Goal: Task Accomplishment & Management: Manage account settings

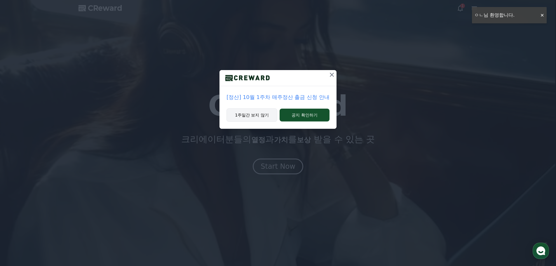
click at [258, 116] on button "1주일간 보지 않기" at bounding box center [252, 114] width 51 height 13
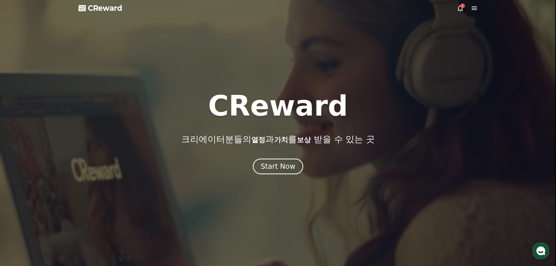
click at [461, 8] on icon at bounding box center [460, 8] width 7 height 7
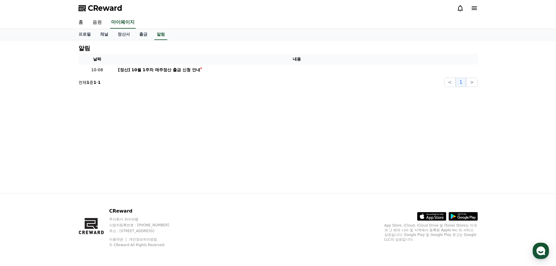
click at [475, 6] on icon at bounding box center [474, 8] width 7 height 7
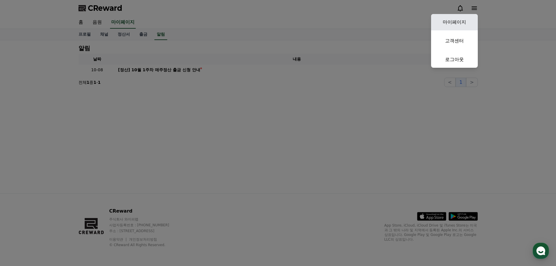
click at [448, 24] on link "마이페이지" at bounding box center [454, 22] width 47 height 16
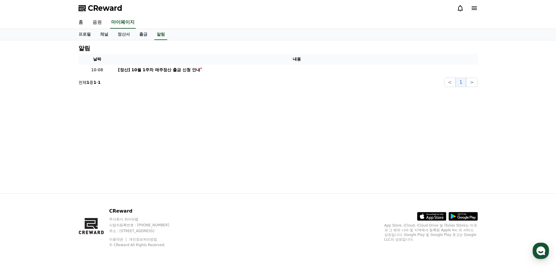
select select "**********"
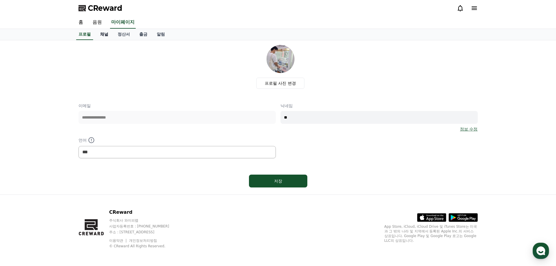
click at [108, 36] on link "채널" at bounding box center [104, 34] width 18 height 11
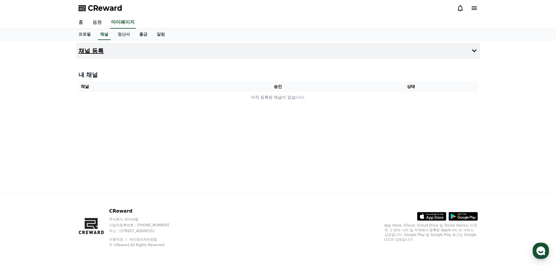
click at [475, 48] on icon at bounding box center [474, 50] width 7 height 7
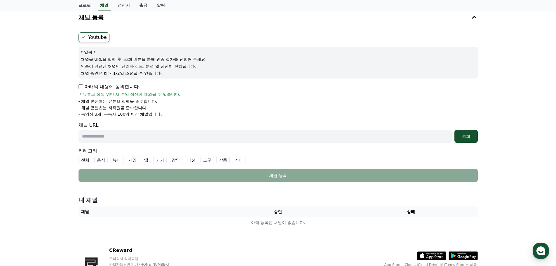
scroll to position [15, 0]
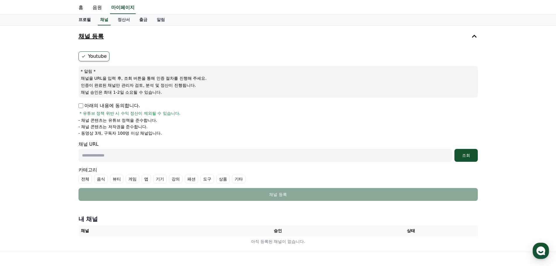
click at [87, 19] on link "프로필" at bounding box center [85, 19] width 22 height 11
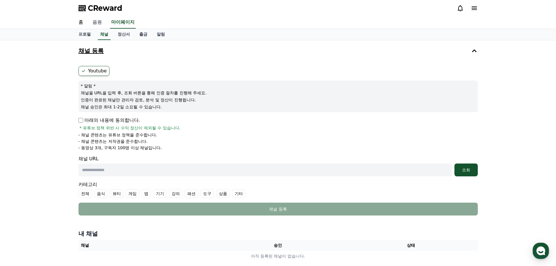
select select "**********"
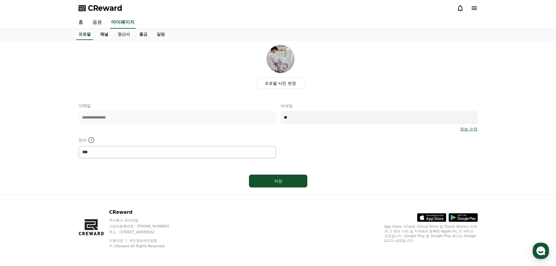
click at [104, 36] on link "채널" at bounding box center [104, 34] width 18 height 11
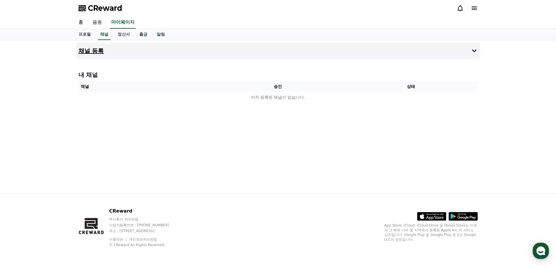
click at [274, 54] on button "채널 등록" at bounding box center [278, 51] width 404 height 16
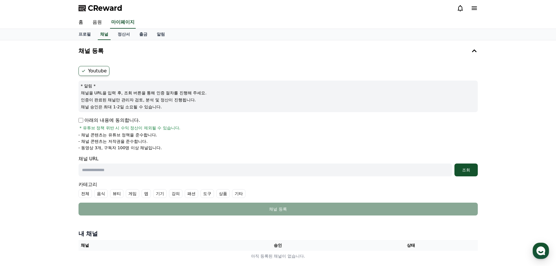
click at [85, 121] on p "아래의 내용에 동의합니다." at bounding box center [110, 120] width 62 height 7
click at [200, 170] on input "text" at bounding box center [266, 169] width 374 height 13
paste input "**********"
type input "**********"
click at [466, 166] on button "조회" at bounding box center [465, 169] width 23 height 13
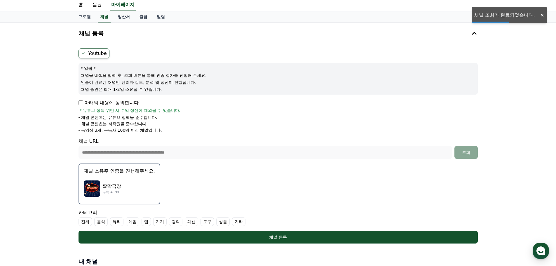
scroll to position [88, 0]
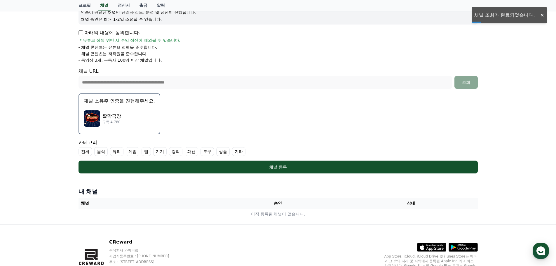
click at [114, 123] on p "구독 4,780" at bounding box center [111, 122] width 19 height 5
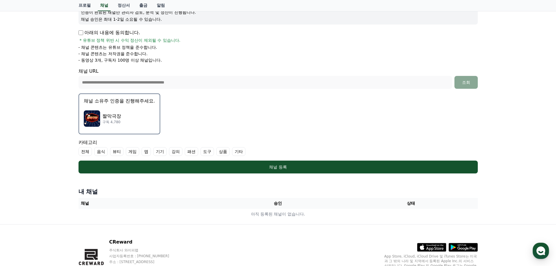
click at [92, 117] on img "button" at bounding box center [92, 118] width 16 height 16
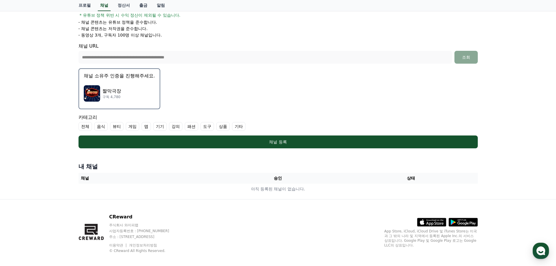
scroll to position [119, 0]
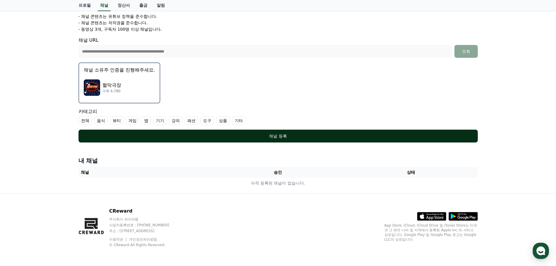
click at [291, 139] on button "채널 등록" at bounding box center [278, 136] width 399 height 13
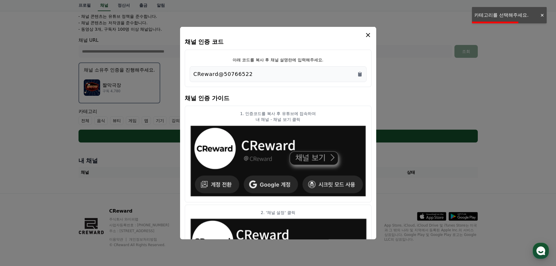
click at [267, 77] on div "CReward@50766522" at bounding box center [278, 74] width 169 height 8
click at [363, 74] on div "CReward@50766522" at bounding box center [278, 74] width 177 height 16
click at [359, 73] on icon "Copy to clipboard" at bounding box center [360, 74] width 4 height 4
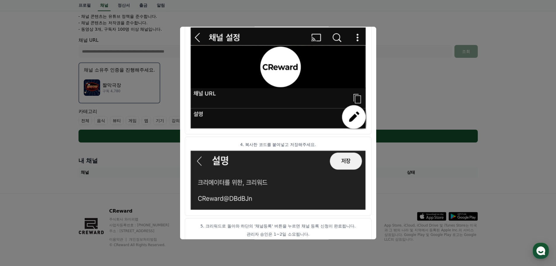
scroll to position [291, 0]
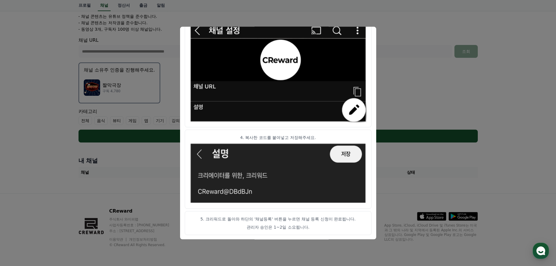
drag, startPoint x: 394, startPoint y: 41, endPoint x: 392, endPoint y: 43, distance: 3.3
click at [394, 41] on button "close modal" at bounding box center [278, 133] width 556 height 266
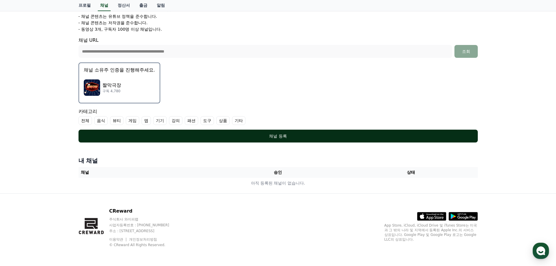
click at [287, 135] on div "채널 등록" at bounding box center [278, 136] width 376 height 6
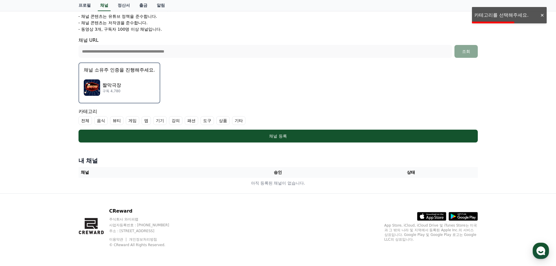
click at [101, 122] on label "음식" at bounding box center [100, 120] width 13 height 9
click at [106, 122] on label "음식" at bounding box center [104, 120] width 20 height 9
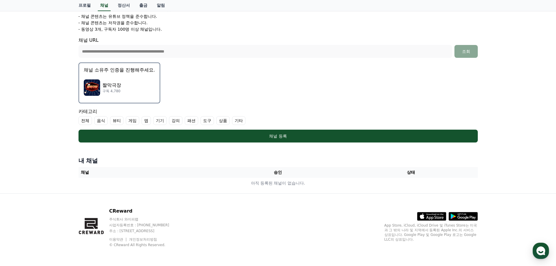
click at [240, 121] on label "기타" at bounding box center [238, 120] width 13 height 9
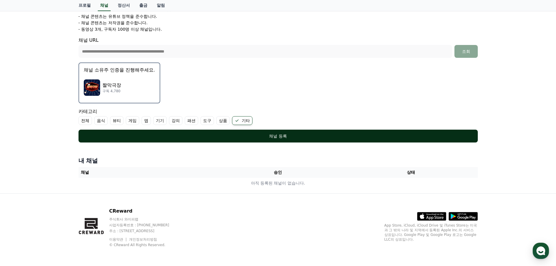
click at [233, 133] on div "채널 등록" at bounding box center [278, 136] width 376 height 6
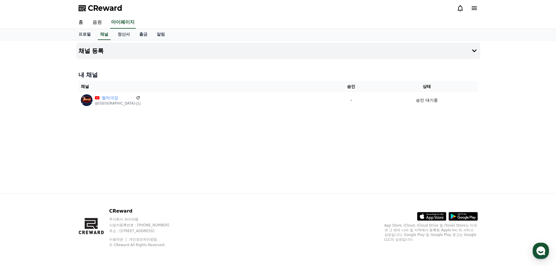
drag, startPoint x: 122, startPoint y: 97, endPoint x: 333, endPoint y: 22, distance: 224.4
click at [136, 97] on icon at bounding box center [138, 97] width 5 height 5
click at [123, 35] on link "정산서" at bounding box center [124, 34] width 22 height 11
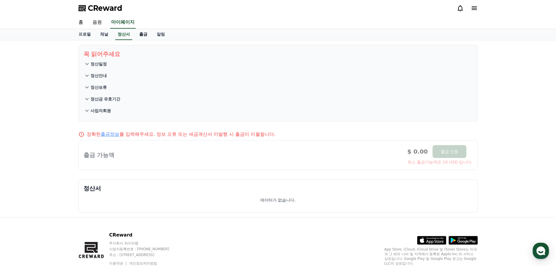
click at [145, 32] on link "출금" at bounding box center [144, 34] width 18 height 11
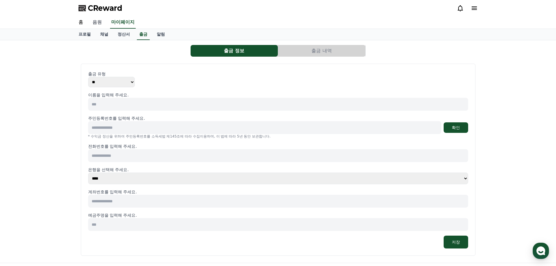
click at [95, 21] on link "음원" at bounding box center [97, 22] width 19 height 12
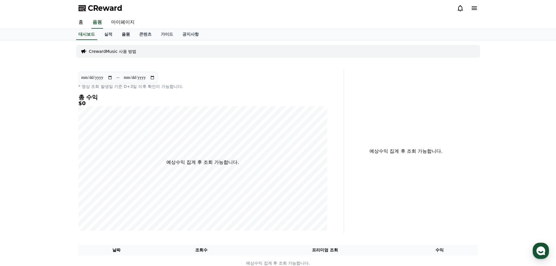
click at [127, 34] on link "음원" at bounding box center [126, 34] width 18 height 11
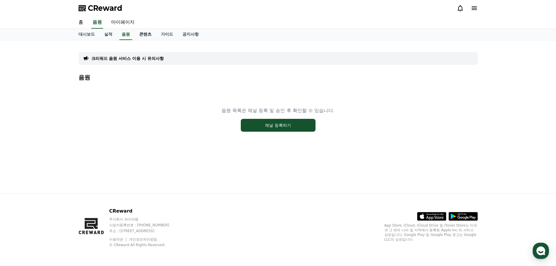
click at [148, 33] on link "콘텐츠" at bounding box center [146, 34] width 22 height 11
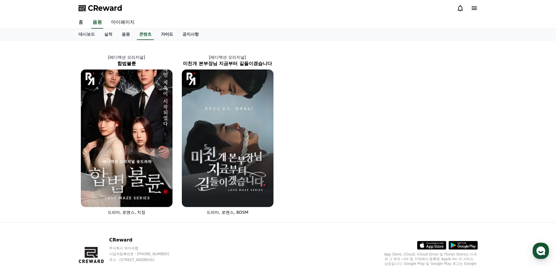
click at [167, 30] on link "가이드" at bounding box center [167, 34] width 22 height 11
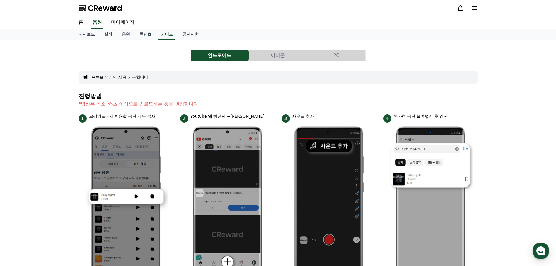
click at [298, 53] on button "아이폰" at bounding box center [278, 56] width 58 height 12
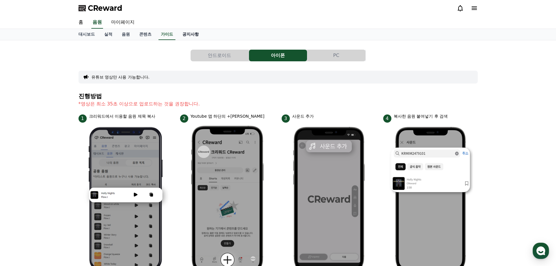
click at [187, 33] on link "공지사항" at bounding box center [191, 34] width 26 height 11
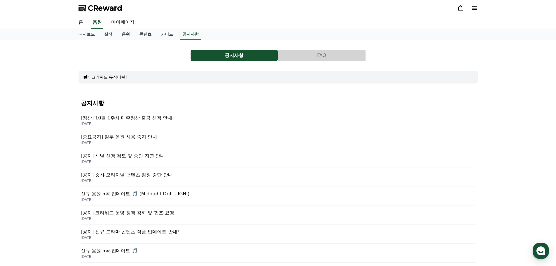
click at [123, 35] on link "음원" at bounding box center [126, 34] width 18 height 11
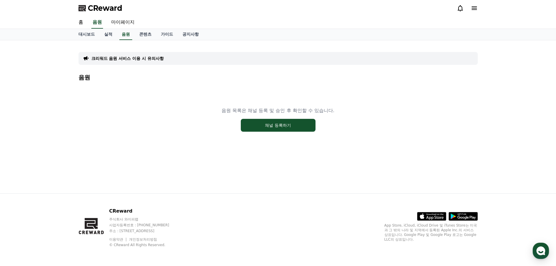
drag, startPoint x: 215, startPoint y: 107, endPoint x: 341, endPoint y: 107, distance: 125.8
click at [341, 107] on div "음원 목록은 채널 등록 및 승인 후 확인할 수 있습니다. 채널 등록하기" at bounding box center [278, 119] width 399 height 73
drag, startPoint x: 357, startPoint y: 111, endPoint x: 362, endPoint y: 110, distance: 4.4
click at [358, 111] on div "음원 목록은 채널 등록 및 승인 후 확인할 수 있습니다. 채널 등록하기" at bounding box center [278, 119] width 399 height 73
click at [473, 11] on icon at bounding box center [474, 8] width 7 height 7
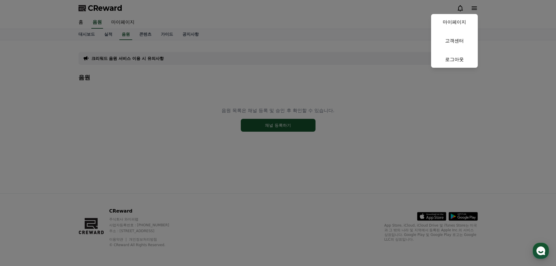
click at [334, 39] on button "close" at bounding box center [278, 133] width 556 height 266
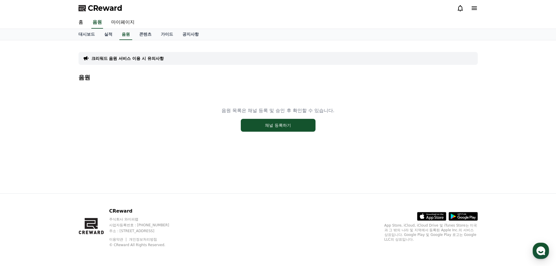
click at [174, 24] on div "홈 음원 마이페이지" at bounding box center [278, 22] width 409 height 12
click at [167, 30] on link "가이드" at bounding box center [167, 34] width 22 height 11
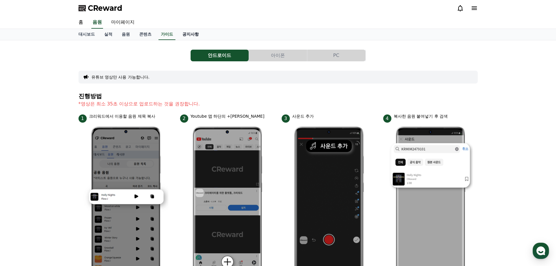
click at [194, 34] on link "공지사항" at bounding box center [191, 34] width 26 height 11
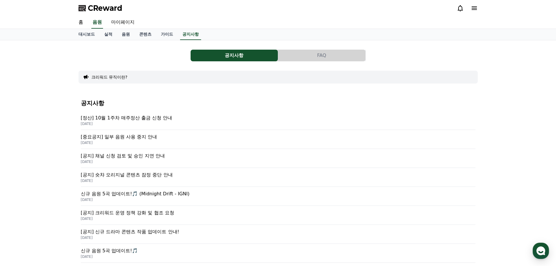
drag, startPoint x: 79, startPoint y: 145, endPoint x: 104, endPoint y: 147, distance: 24.9
click at [104, 147] on div "공지사항 [정산] 10월 1주차 매주정산 출금 신청 안내 2025-10-08 [중요공지] 일부 음원 사용 중지 안내 2025-10-02 [공지…" at bounding box center [278, 257] width 399 height 329
click at [112, 147] on div "[중요공지] 일부 음원 사용 중지 안내 2025-10-02" at bounding box center [278, 139] width 395 height 19
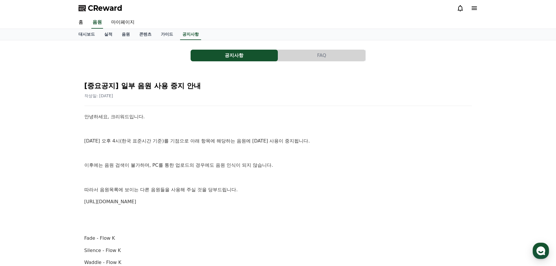
click at [136, 202] on link "https://creward.net/music/list/public" at bounding box center [110, 202] width 52 height 6
